Goal: Task Accomplishment & Management: Manage account settings

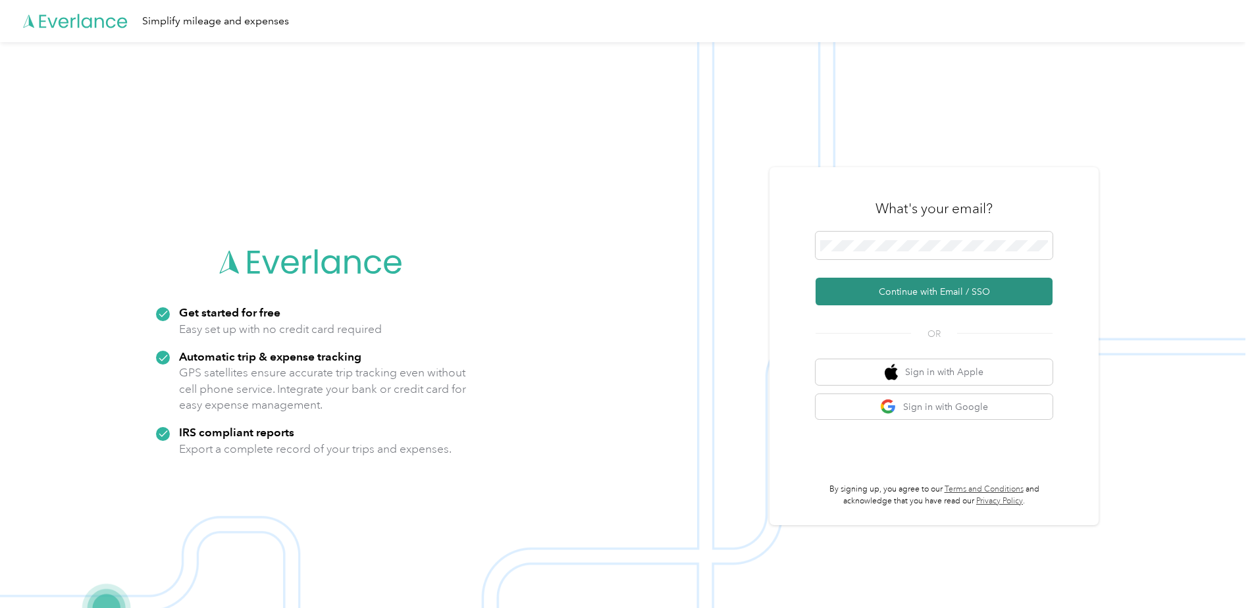
click at [893, 295] on button "Continue with Email / SSO" at bounding box center [933, 292] width 237 height 28
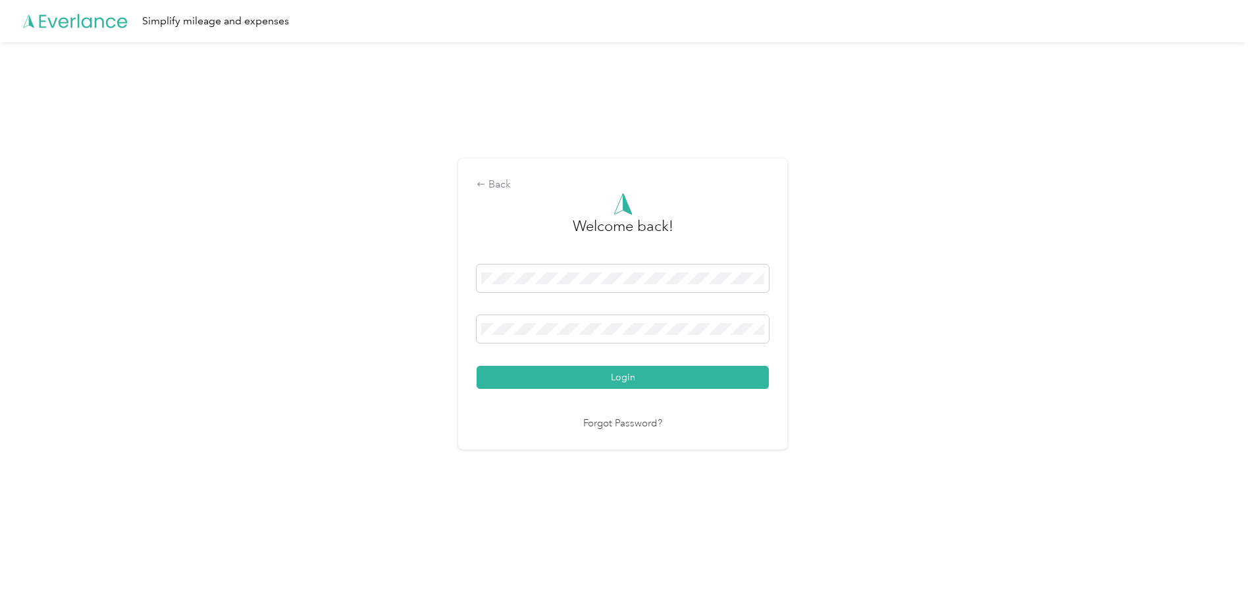
click at [605, 377] on button "Login" at bounding box center [622, 377] width 292 height 23
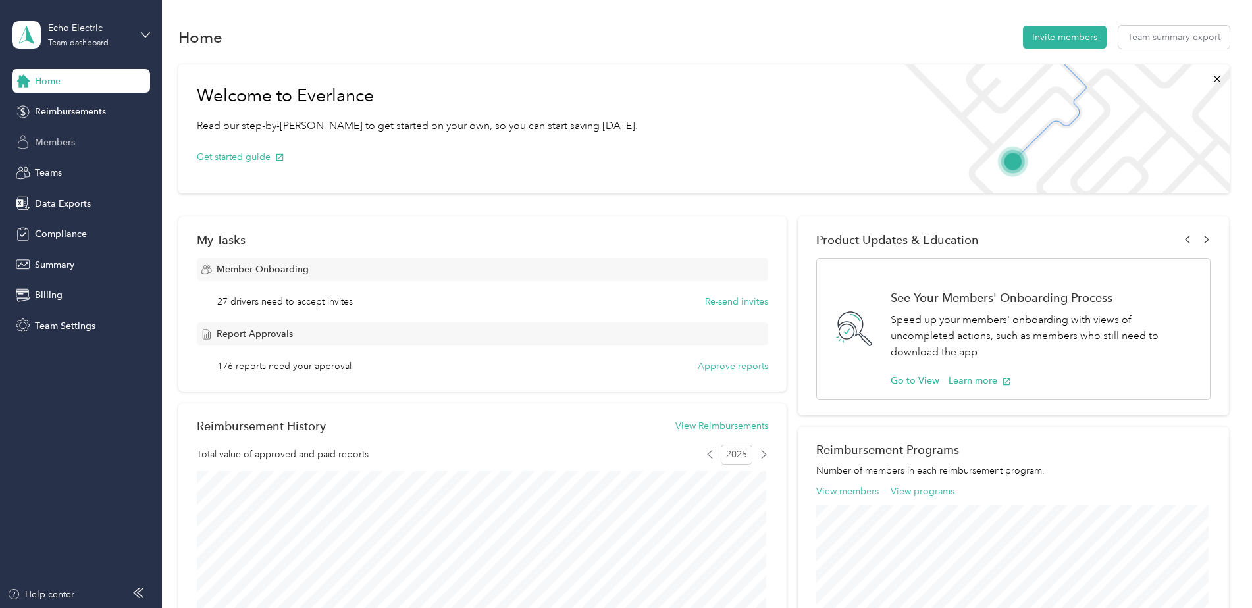
click at [43, 138] on span "Members" at bounding box center [55, 143] width 40 height 14
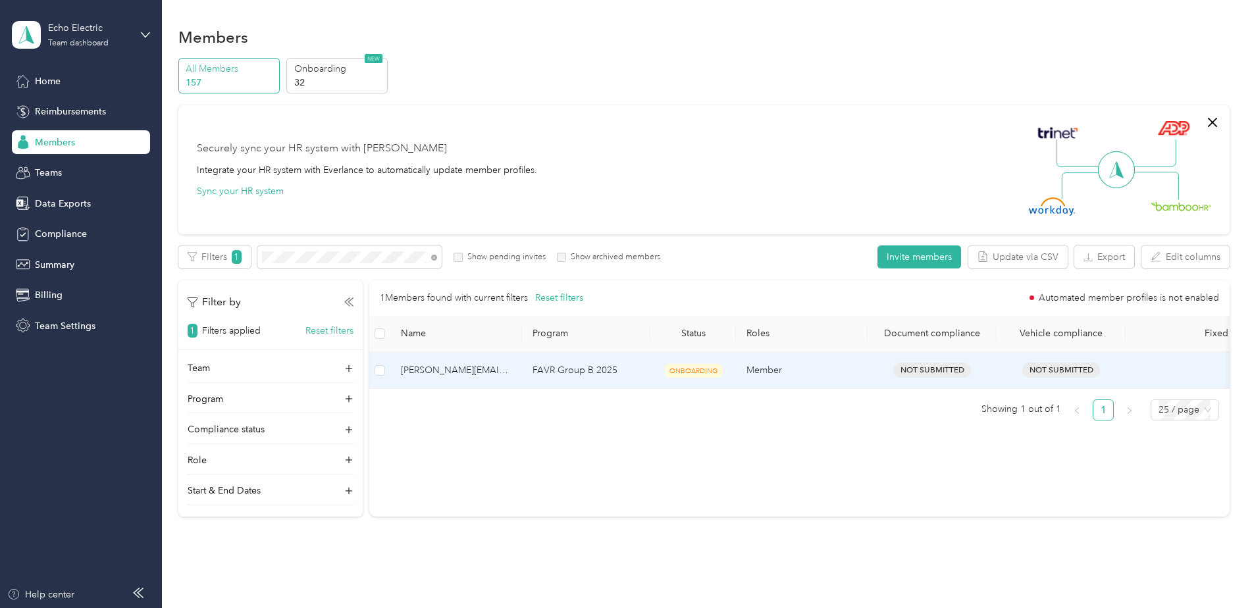
click at [444, 378] on td "[PERSON_NAME][EMAIL_ADDRESS][PERSON_NAME][DOMAIN_NAME]" at bounding box center [456, 370] width 132 height 37
click at [455, 371] on span "[PERSON_NAME][EMAIL_ADDRESS][PERSON_NAME][DOMAIN_NAME]" at bounding box center [456, 370] width 111 height 14
click at [443, 370] on span "[PERSON_NAME][EMAIL_ADDRESS][PERSON_NAME][DOMAIN_NAME]" at bounding box center [456, 370] width 111 height 14
click at [480, 367] on span "[PERSON_NAME][EMAIL_ADDRESS][PERSON_NAME][DOMAIN_NAME]" at bounding box center [456, 370] width 111 height 14
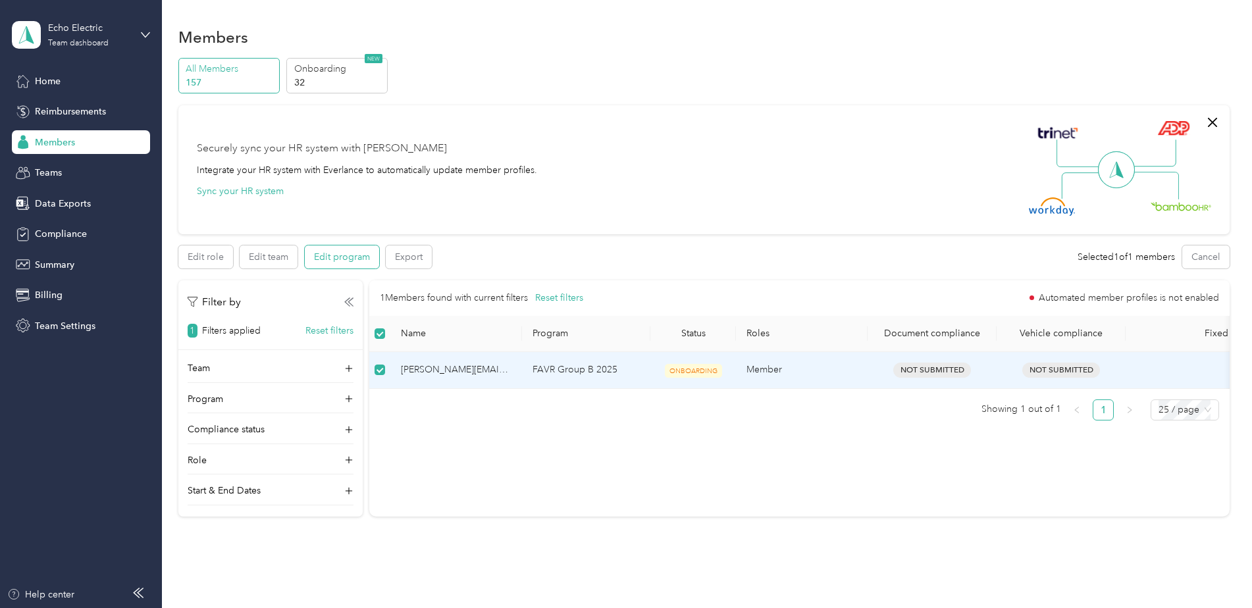
click at [349, 253] on button "Edit program" at bounding box center [342, 256] width 74 height 23
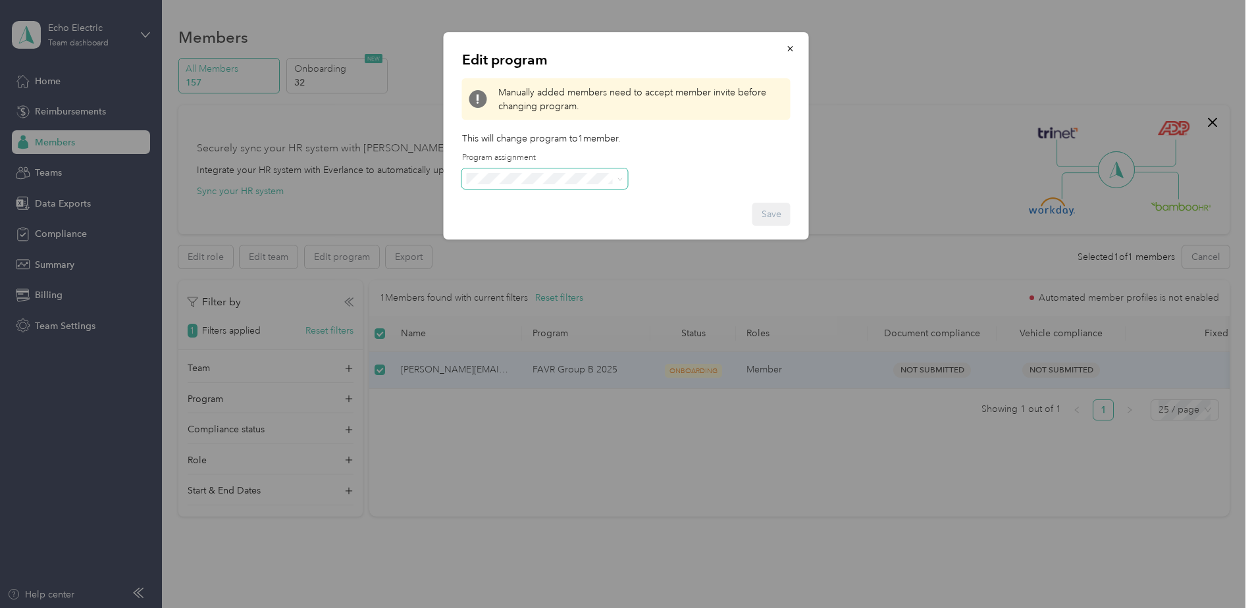
click at [617, 179] on icon at bounding box center [620, 179] width 6 height 6
click at [564, 262] on li "FAVR Group B 2025 (FAVR)" at bounding box center [545, 266] width 166 height 23
click at [792, 43] on span "button" at bounding box center [790, 48] width 9 height 11
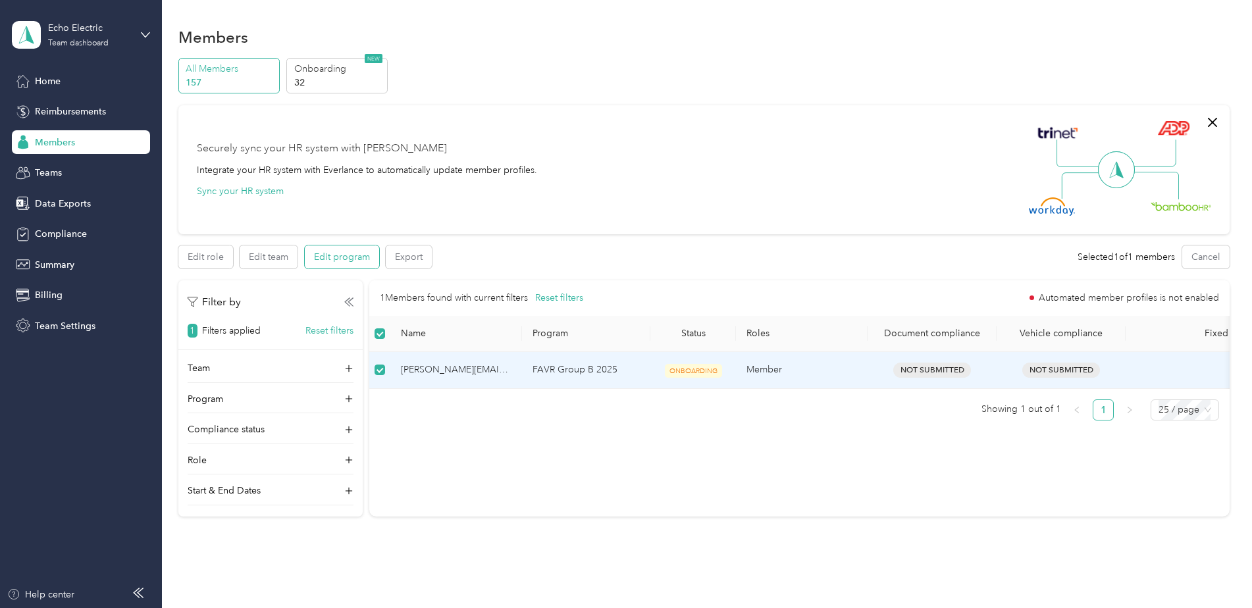
click at [349, 252] on button "Edit program" at bounding box center [342, 256] width 74 height 23
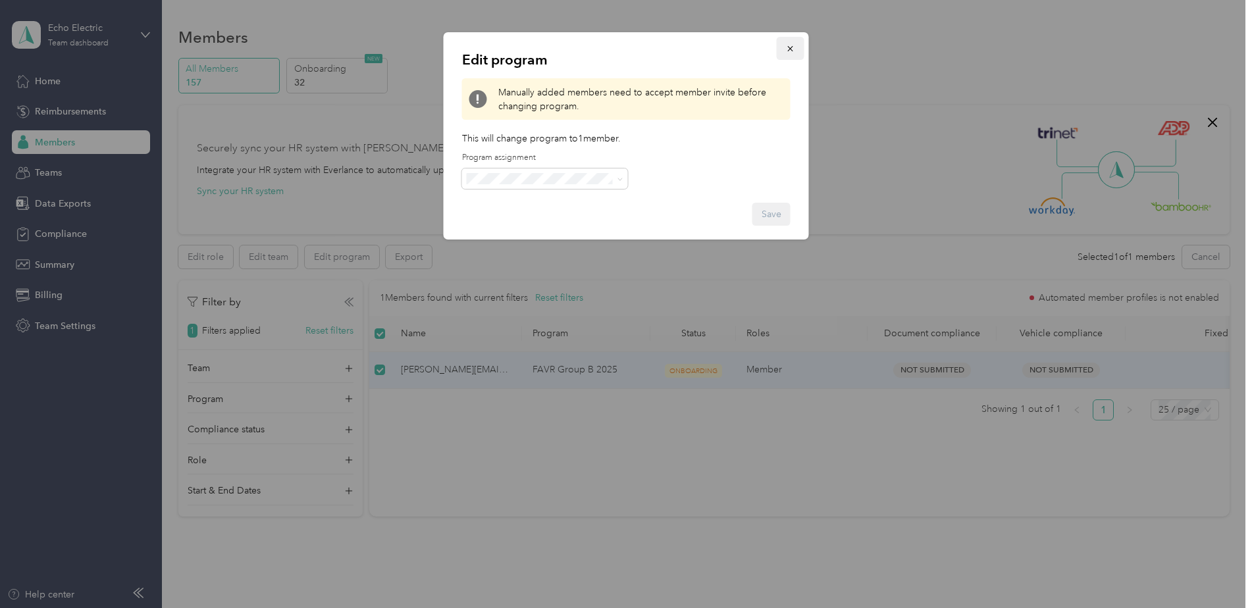
click at [792, 49] on icon "button" at bounding box center [790, 48] width 9 height 9
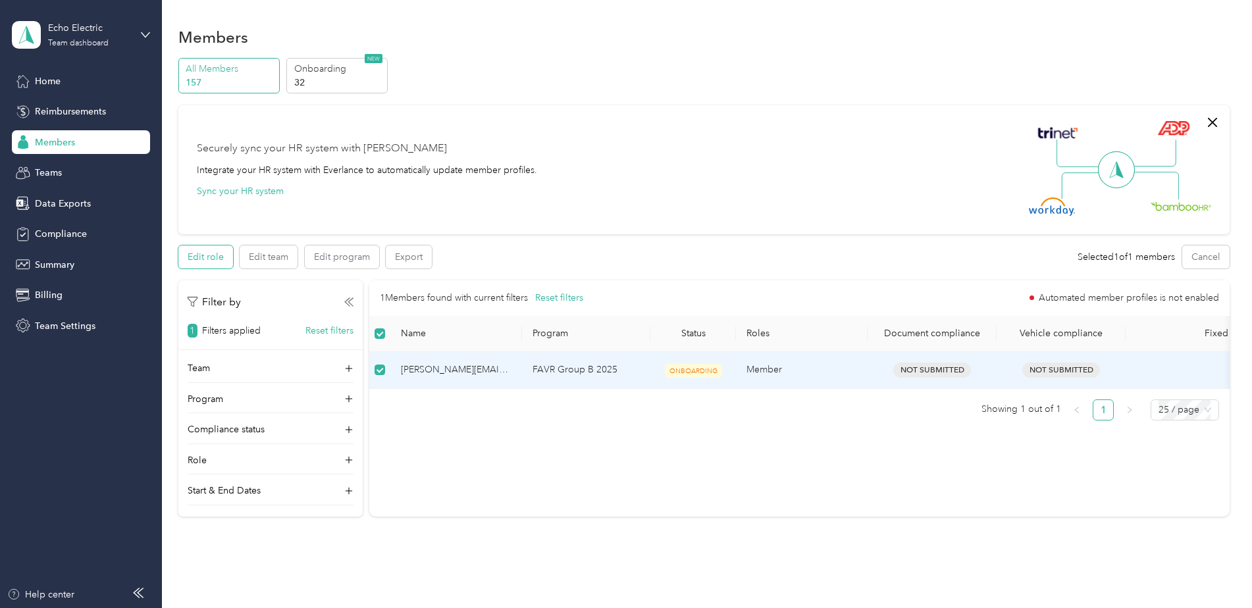
click at [220, 257] on button "Edit role" at bounding box center [205, 256] width 55 height 23
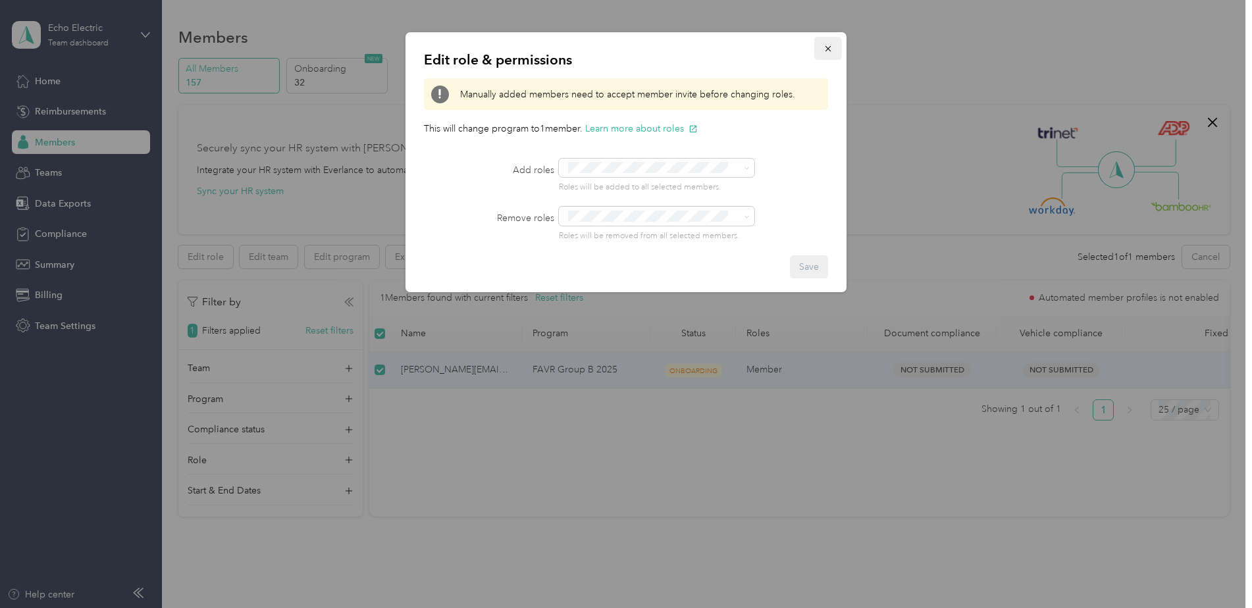
click at [830, 46] on icon "button" at bounding box center [827, 48] width 9 height 9
